Goal: Transaction & Acquisition: Purchase product/service

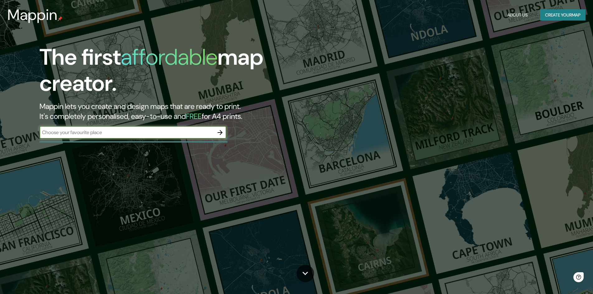
click at [142, 132] on input "text" at bounding box center [127, 132] width 174 height 7
type input "resistencia"
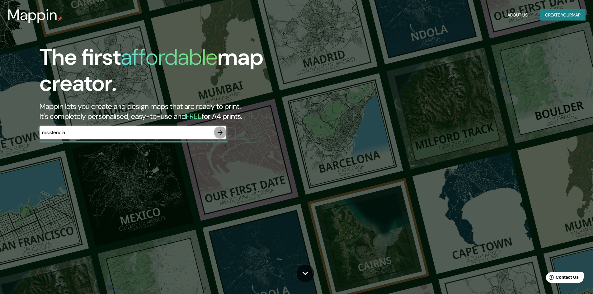
click at [225, 133] on button "button" at bounding box center [220, 132] width 12 height 12
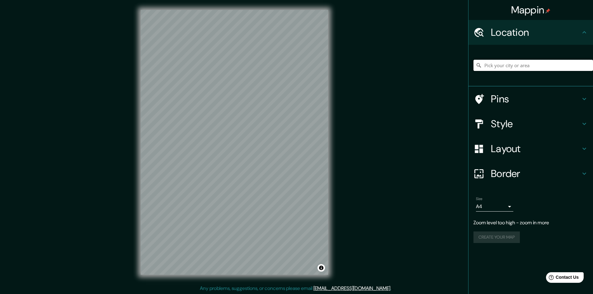
click at [516, 66] on input "Pick your city or area" at bounding box center [532, 65] width 119 height 11
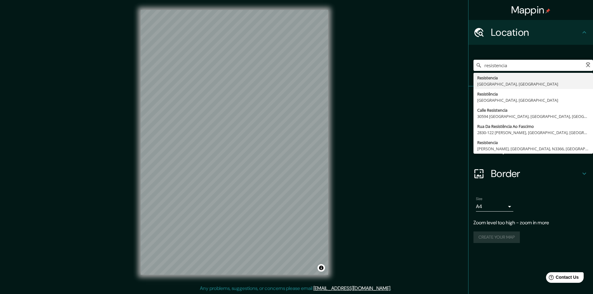
type input "Resistencia, Provincia de Chaco, Argentina"
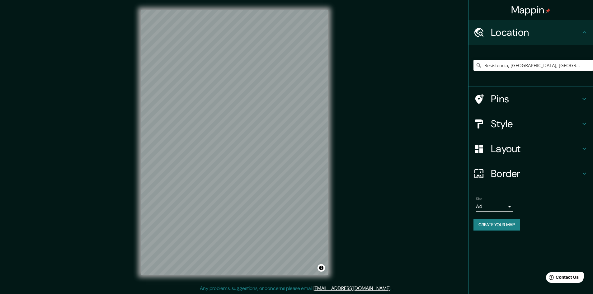
click at [528, 125] on h4 "Style" at bounding box center [536, 124] width 90 height 12
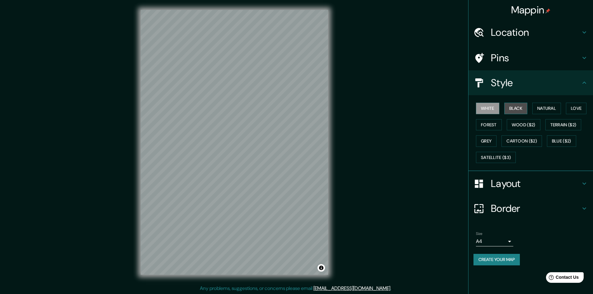
click at [511, 109] on button "Black" at bounding box center [515, 109] width 23 height 12
click at [550, 109] on button "Natural" at bounding box center [546, 109] width 29 height 12
click at [573, 110] on button "Love" at bounding box center [576, 109] width 21 height 12
click at [490, 140] on button "Grey" at bounding box center [486, 141] width 21 height 12
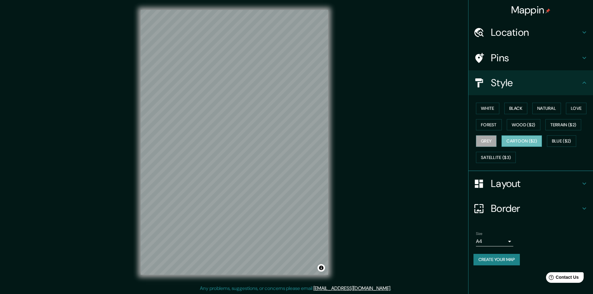
click at [518, 142] on button "Cartoon ($2)" at bounding box center [521, 141] width 40 height 12
click at [506, 156] on button "Satellite ($3)" at bounding box center [496, 158] width 40 height 12
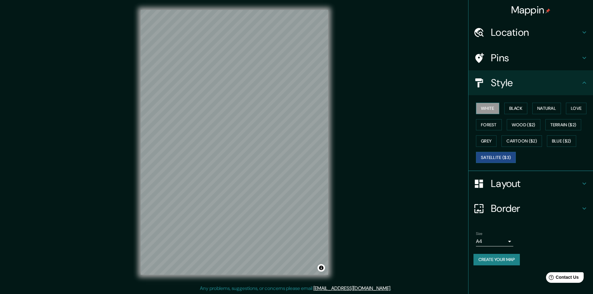
click at [491, 110] on button "White" at bounding box center [487, 109] width 23 height 12
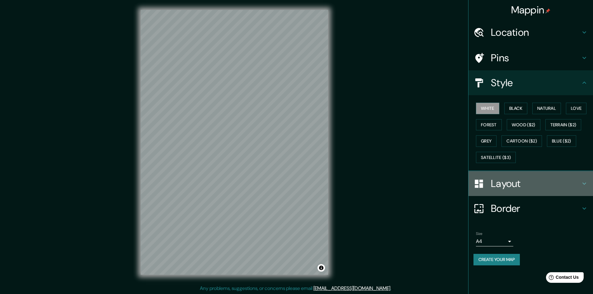
click at [502, 183] on h4 "Layout" at bounding box center [536, 183] width 90 height 12
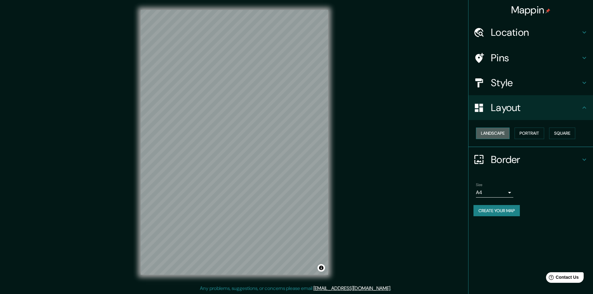
click at [495, 133] on button "Landscape" at bounding box center [493, 134] width 34 height 12
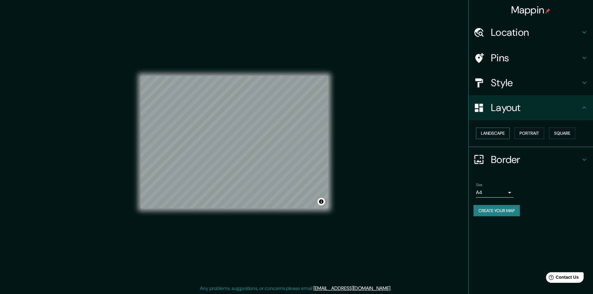
click at [495, 133] on button "Landscape" at bounding box center [493, 134] width 34 height 12
click at [530, 129] on button "Portrait" at bounding box center [529, 134] width 30 height 12
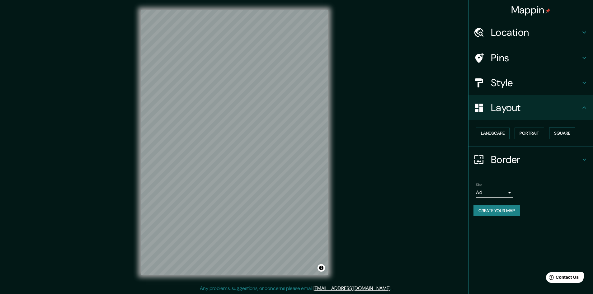
click at [565, 132] on button "Square" at bounding box center [562, 134] width 26 height 12
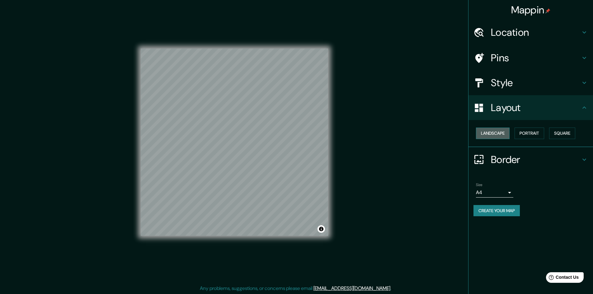
click at [486, 133] on button "Landscape" at bounding box center [493, 134] width 34 height 12
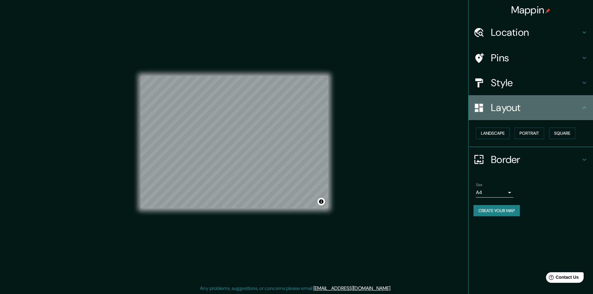
click at [521, 111] on h4 "Layout" at bounding box center [536, 107] width 90 height 12
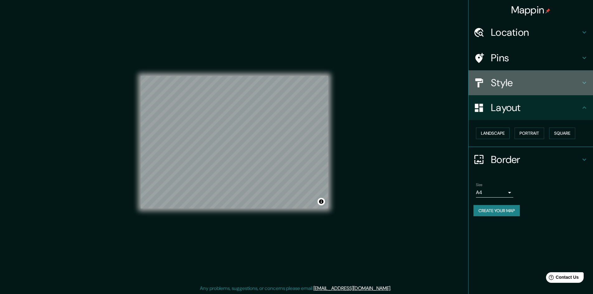
click at [520, 88] on h4 "Style" at bounding box center [536, 83] width 90 height 12
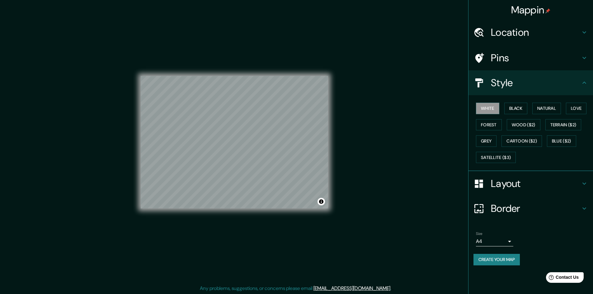
click at [512, 35] on h4 "Location" at bounding box center [536, 32] width 90 height 12
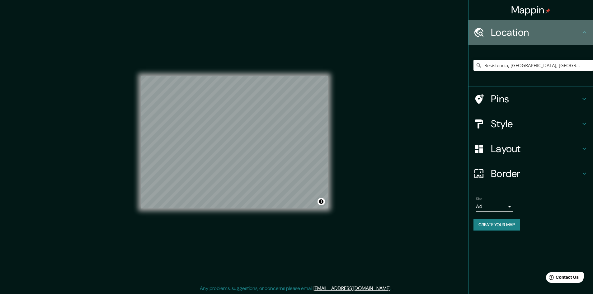
click at [512, 35] on h4 "Location" at bounding box center [536, 32] width 90 height 12
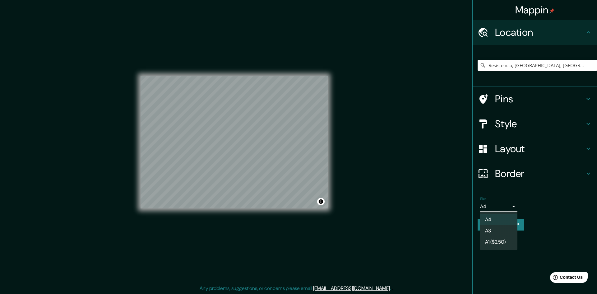
click at [508, 206] on body "Mappin Location Resistencia, Provincia de Chaco, Argentina Resistencia Provinci…" at bounding box center [298, 147] width 597 height 294
click at [501, 232] on li "A3" at bounding box center [498, 230] width 37 height 11
type input "a4"
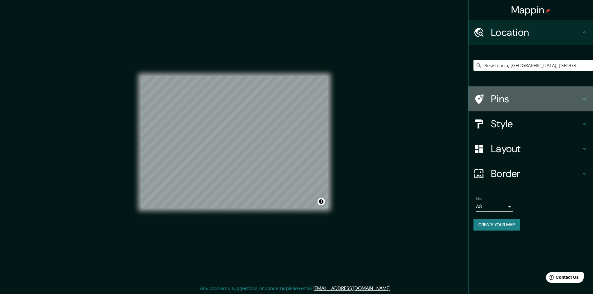
click at [532, 103] on h4 "Pins" at bounding box center [536, 99] width 90 height 12
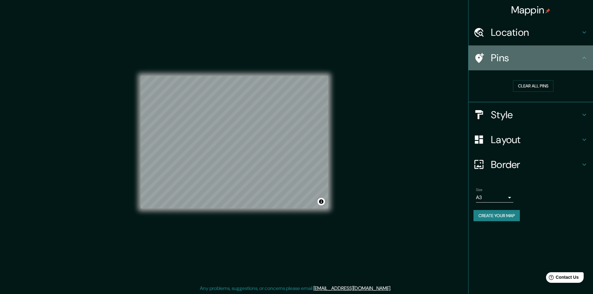
click at [528, 56] on h4 "Pins" at bounding box center [536, 58] width 90 height 12
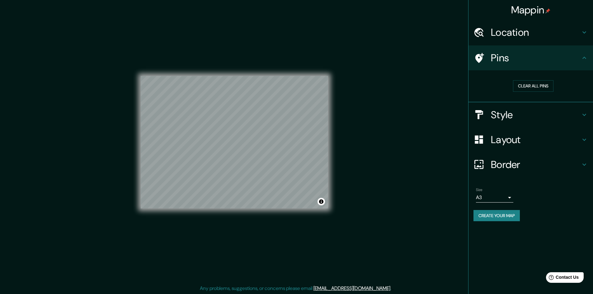
click at [519, 113] on h4 "Style" at bounding box center [536, 115] width 90 height 12
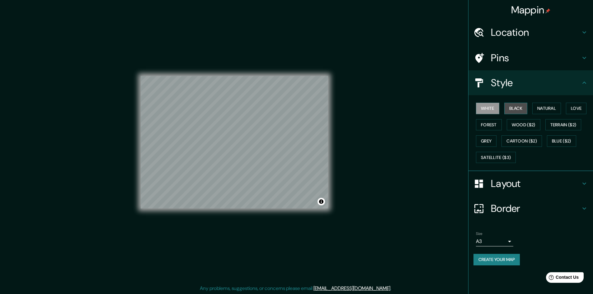
click at [510, 108] on button "Black" at bounding box center [515, 109] width 23 height 12
click at [495, 112] on button "White" at bounding box center [487, 109] width 23 height 12
click at [548, 107] on button "Natural" at bounding box center [546, 109] width 29 height 12
click at [571, 112] on button "Love" at bounding box center [576, 109] width 21 height 12
click at [572, 123] on button "Terrain ($2)" at bounding box center [563, 125] width 36 height 12
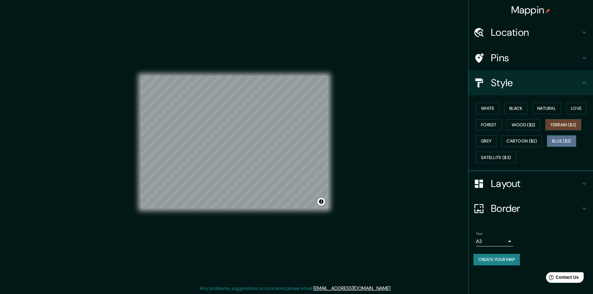
click at [571, 143] on button "Blue ($2)" at bounding box center [561, 141] width 29 height 12
click at [538, 127] on button "Wood ($2)" at bounding box center [523, 125] width 34 height 12
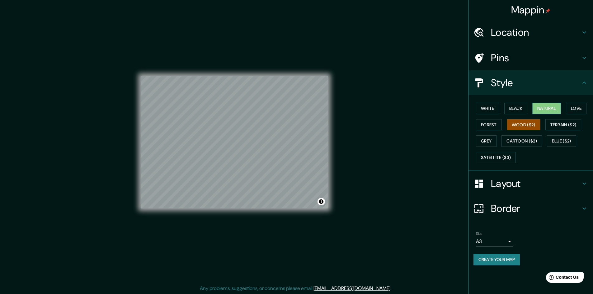
click at [545, 112] on button "Natural" at bounding box center [546, 109] width 29 height 12
click at [484, 126] on button "Forest" at bounding box center [489, 125] width 26 height 12
click at [520, 112] on button "Black" at bounding box center [515, 109] width 23 height 12
click at [498, 111] on button "White" at bounding box center [487, 109] width 23 height 12
click at [318, 200] on button "Toggle attribution" at bounding box center [320, 201] width 7 height 7
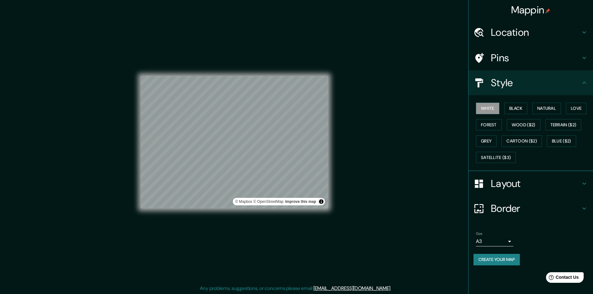
click at [505, 258] on button "Create your map" at bounding box center [496, 260] width 46 height 12
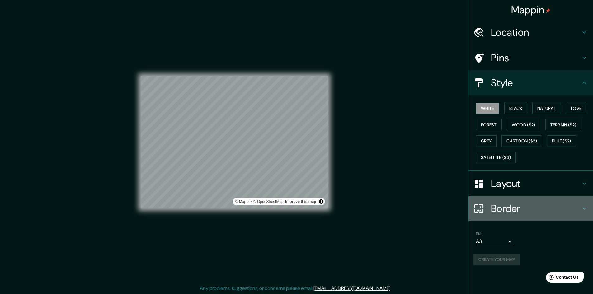
click at [560, 214] on h4 "Border" at bounding box center [536, 208] width 90 height 12
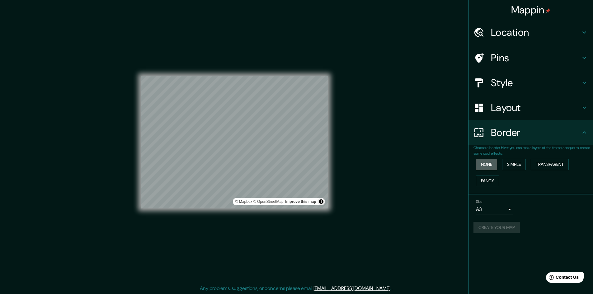
click at [491, 161] on button "None" at bounding box center [486, 165] width 21 height 12
click at [490, 167] on button "None" at bounding box center [486, 165] width 21 height 12
drag, startPoint x: 528, startPoint y: 167, endPoint x: 520, endPoint y: 167, distance: 7.8
click at [526, 168] on div "None Simple Transparent Fancy" at bounding box center [532, 172] width 119 height 33
click at [519, 166] on button "Simple" at bounding box center [514, 165] width 24 height 12
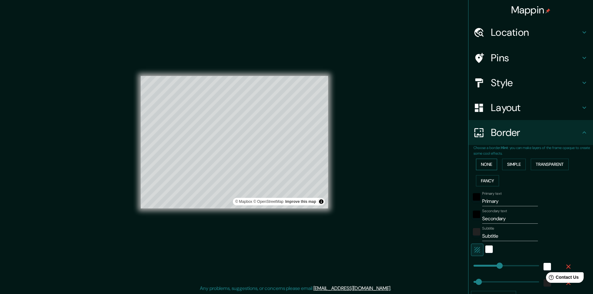
click at [487, 162] on button "None" at bounding box center [486, 165] width 21 height 12
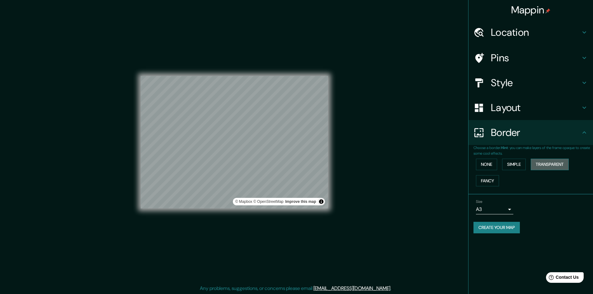
click at [550, 168] on button "Transparent" at bounding box center [549, 165] width 38 height 12
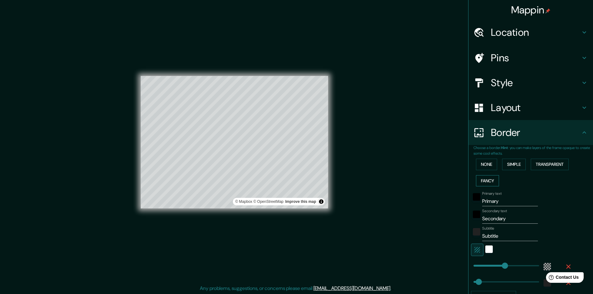
click at [477, 185] on button "Fancy" at bounding box center [487, 181] width 23 height 12
click at [485, 171] on div "None Simple Transparent Fancy" at bounding box center [532, 172] width 119 height 33
click at [485, 166] on button "None" at bounding box center [486, 165] width 21 height 12
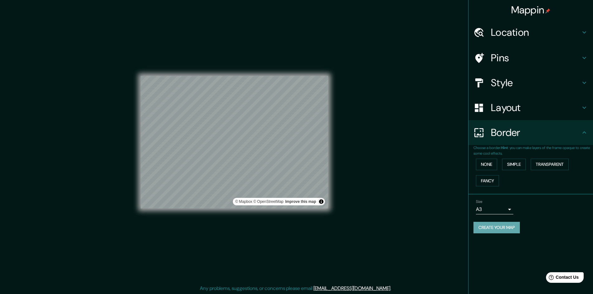
click at [510, 228] on button "Create your map" at bounding box center [496, 228] width 46 height 12
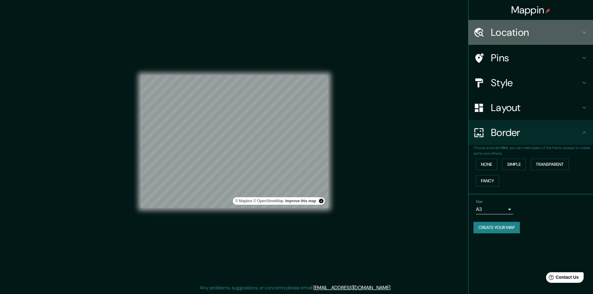
click at [549, 39] on div "Location" at bounding box center [530, 32] width 124 height 25
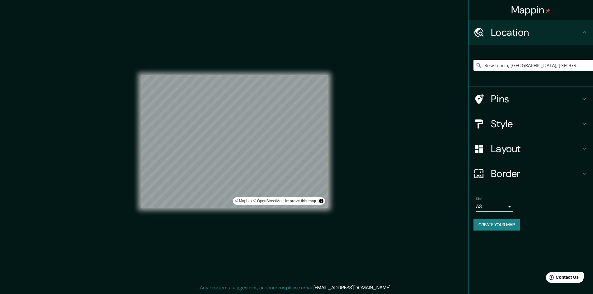
click at [522, 101] on h4 "Pins" at bounding box center [536, 99] width 90 height 12
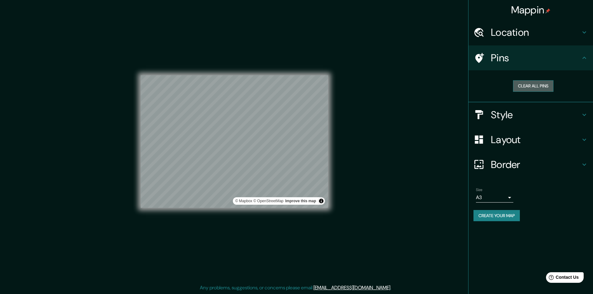
click at [530, 83] on button "Clear all pins" at bounding box center [533, 86] width 40 height 12
click at [522, 86] on button "Clear all pins" at bounding box center [533, 86] width 40 height 12
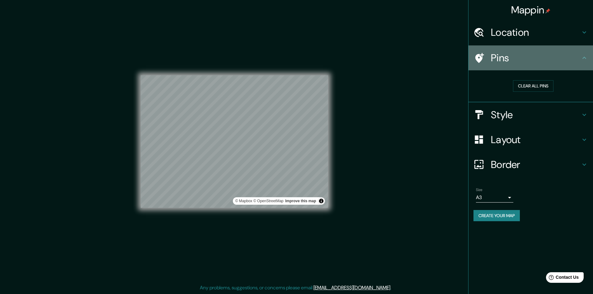
click at [506, 60] on h4 "Pins" at bounding box center [536, 58] width 90 height 12
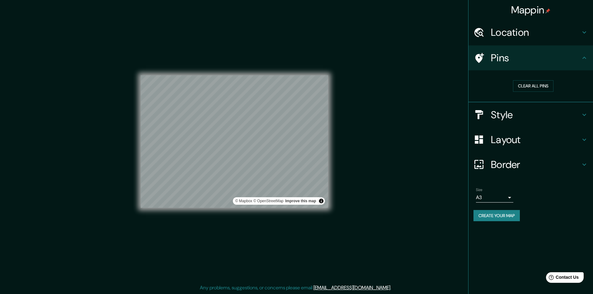
click at [501, 88] on div "Clear all pins" at bounding box center [532, 86] width 109 height 12
click at [520, 85] on button "Clear all pins" at bounding box center [533, 86] width 40 height 12
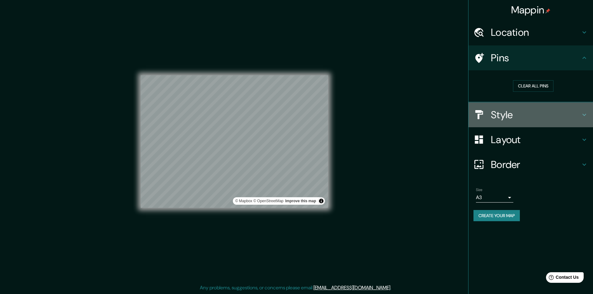
click at [503, 119] on h4 "Style" at bounding box center [536, 115] width 90 height 12
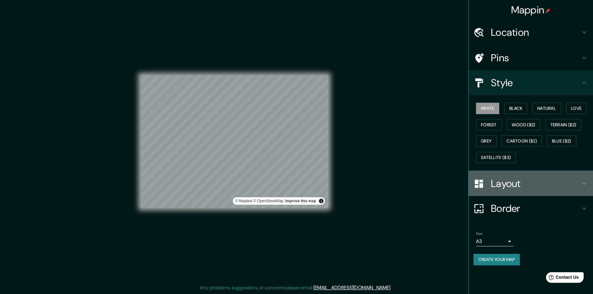
click at [520, 195] on div "Layout" at bounding box center [530, 183] width 124 height 25
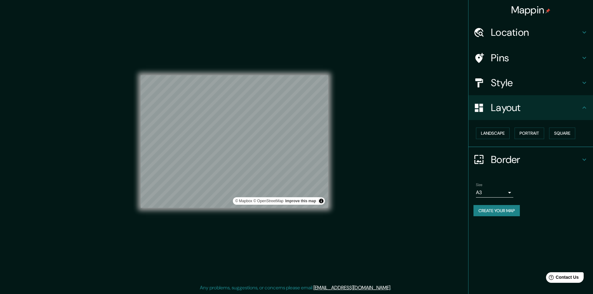
click at [507, 167] on div "Border" at bounding box center [530, 159] width 124 height 25
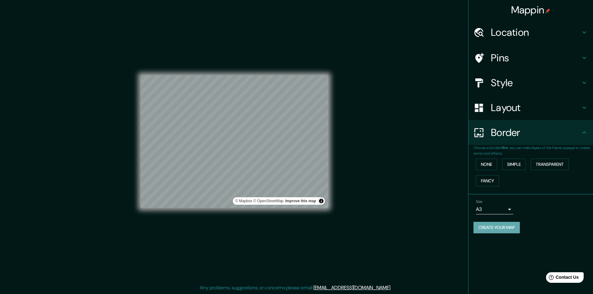
click at [510, 230] on button "Create your map" at bounding box center [496, 228] width 46 height 12
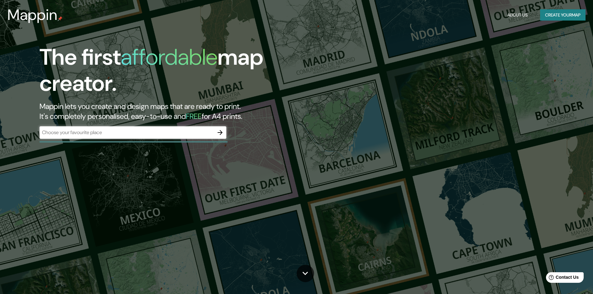
click at [123, 128] on div "​" at bounding box center [133, 132] width 187 height 12
click at [553, 13] on button "Create your map" at bounding box center [562, 15] width 45 height 12
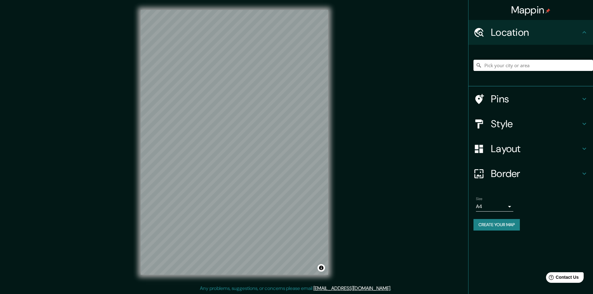
click at [486, 226] on button "Create your map" at bounding box center [496, 225] width 46 height 12
